Goal: Navigation & Orientation: Find specific page/section

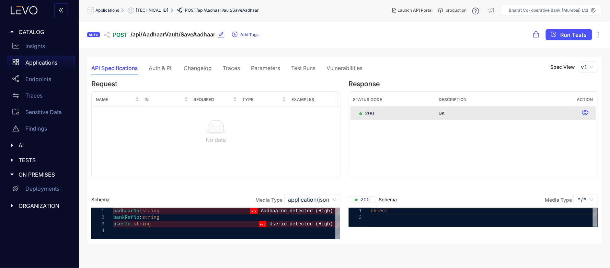
click at [159, 68] on div "Auth & PII" at bounding box center [161, 68] width 24 height 6
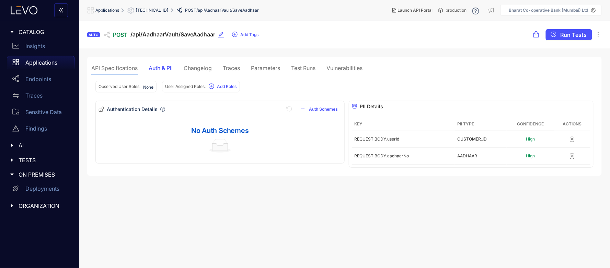
click at [348, 68] on div "Vulnerabilities" at bounding box center [345, 68] width 36 height 6
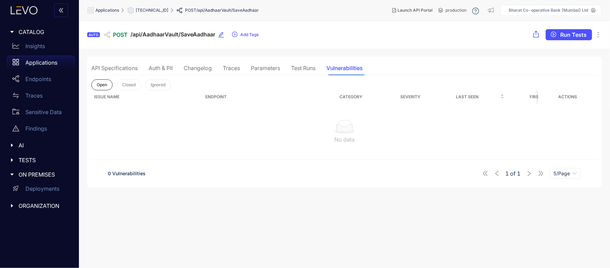
click at [301, 68] on div "Test Runs" at bounding box center [303, 68] width 24 height 6
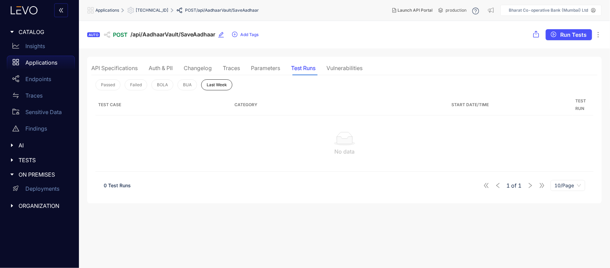
click at [259, 70] on div "Parameters" at bounding box center [265, 68] width 29 height 6
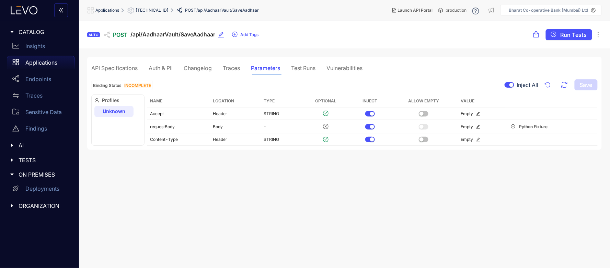
click at [347, 68] on div "Vulnerabilities" at bounding box center [345, 68] width 36 height 6
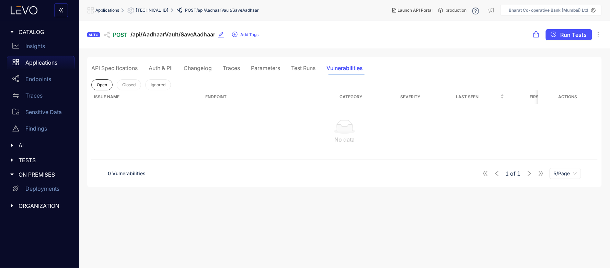
click at [153, 67] on div "Auth & PII" at bounding box center [161, 68] width 24 height 6
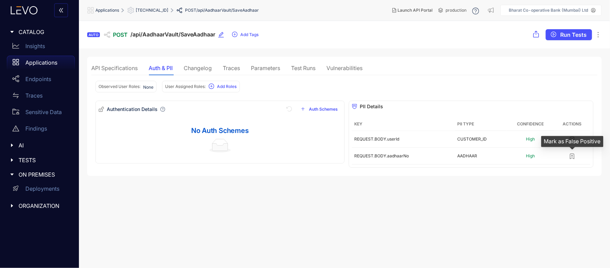
click at [126, 67] on div "API Specifications" at bounding box center [114, 68] width 46 height 6
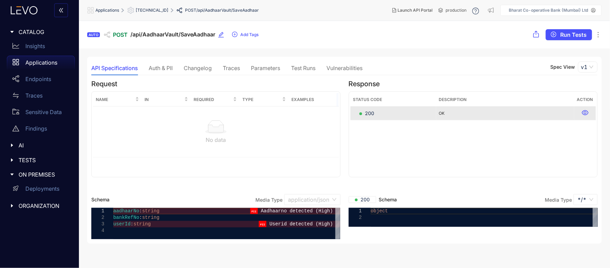
click at [331, 201] on span "application/json" at bounding box center [312, 199] width 48 height 10
click at [145, 8] on span "172.16.2.222:44000" at bounding box center [152, 10] width 33 height 5
click at [150, 11] on span "172.16.2.222:44000" at bounding box center [152, 10] width 33 height 5
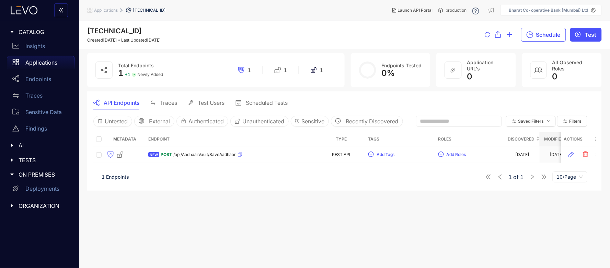
click at [111, 9] on span "Applications" at bounding box center [106, 10] width 24 height 5
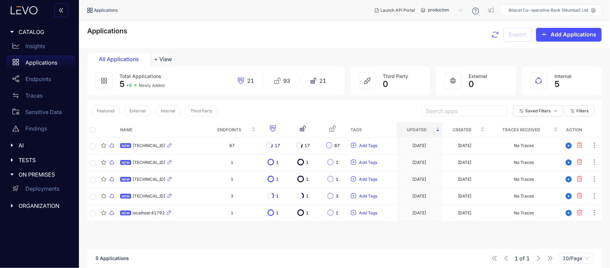
click at [148, 90] on div "Total Applications 5 + 5 Newly Added 21 93 21" at bounding box center [216, 81] width 258 height 30
click at [124, 87] on span "5" at bounding box center [121, 84] width 5 height 10
click at [131, 86] on span "+ 5" at bounding box center [128, 85] width 5 height 5
click at [105, 82] on icon at bounding box center [104, 81] width 6 height 6
click at [103, 80] on icon at bounding box center [104, 81] width 6 height 6
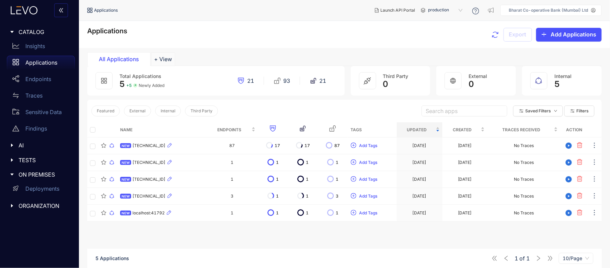
click at [103, 79] on icon at bounding box center [104, 81] width 6 height 6
click at [499, 38] on icon "button" at bounding box center [495, 35] width 8 height 8
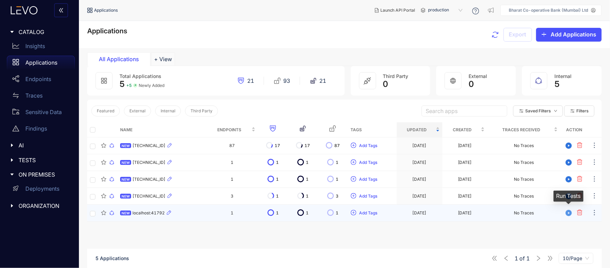
click at [568, 211] on icon "play-circle" at bounding box center [569, 213] width 6 height 6
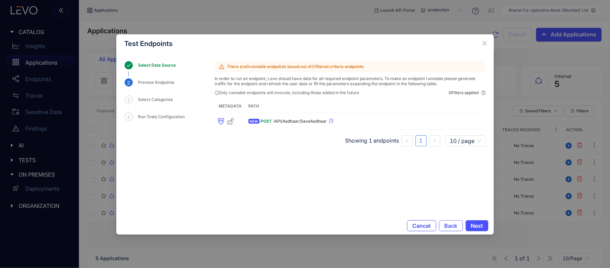
click at [425, 228] on span "Cancel" at bounding box center [422, 225] width 18 height 6
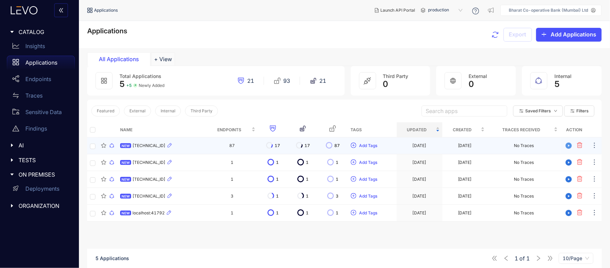
click at [571, 145] on icon "play-circle" at bounding box center [569, 145] width 6 height 6
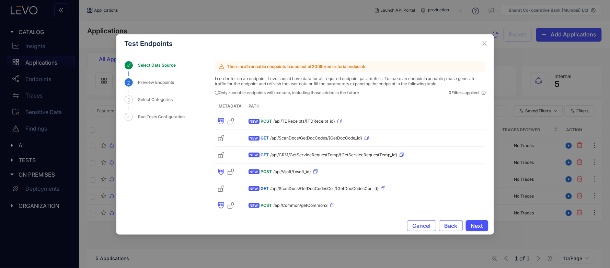
click at [153, 83] on div "Preview Endpoints" at bounding box center [158, 82] width 40 height 8
click at [140, 99] on div "Select Categories" at bounding box center [157, 99] width 39 height 8
click at [160, 117] on div "Run Tests Configuration" at bounding box center [163, 117] width 51 height 8
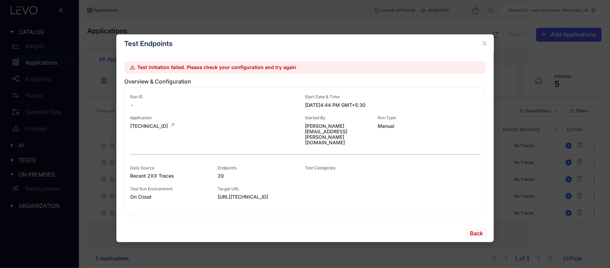
click at [478, 232] on span "Back" at bounding box center [476, 233] width 13 height 6
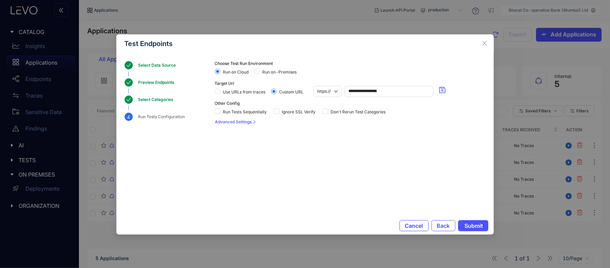
click at [412, 225] on span "Cancel" at bounding box center [414, 225] width 18 height 6
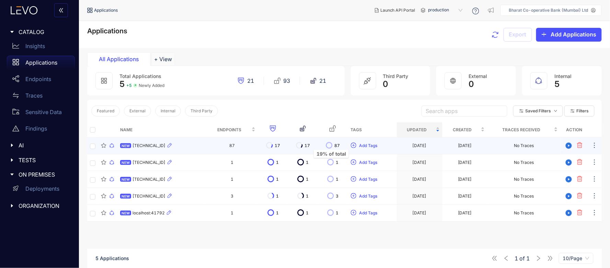
click at [303, 146] on icon at bounding box center [302, 145] width 2 height 3
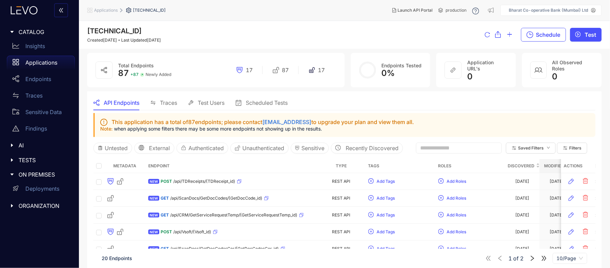
click at [31, 14] on div at bounding box center [36, 10] width 73 height 21
click at [28, 9] on icon at bounding box center [23, 10] width 37 height 8
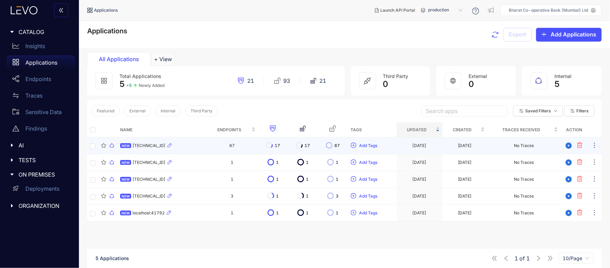
click at [280, 146] on span "17" at bounding box center [277, 145] width 5 height 5
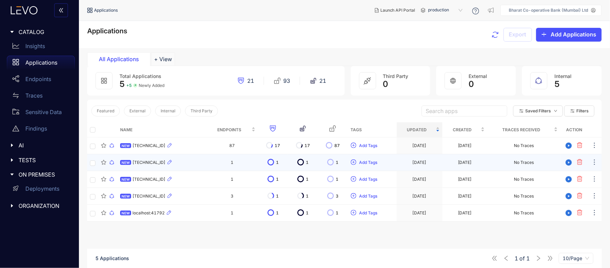
click at [279, 163] on span "1" at bounding box center [277, 162] width 3 height 5
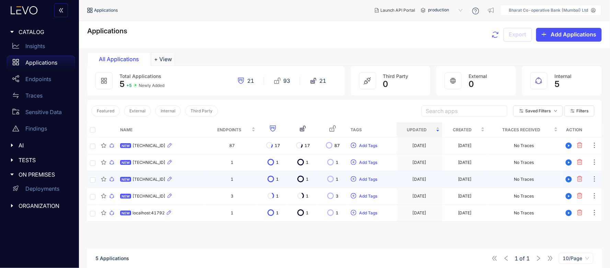
click at [279, 179] on span "1" at bounding box center [277, 179] width 3 height 5
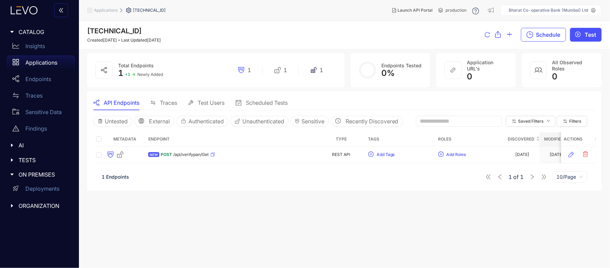
click at [591, 9] on icon at bounding box center [593, 10] width 5 height 5
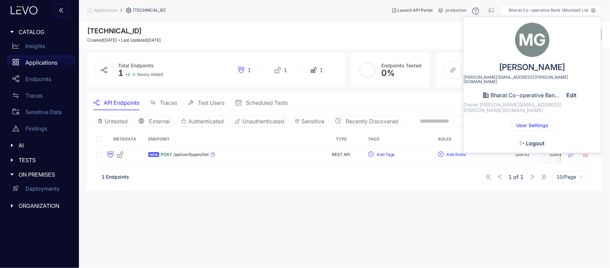
click at [526, 140] on span "Logout" at bounding box center [535, 143] width 19 height 6
